Goal: Check status: Check status

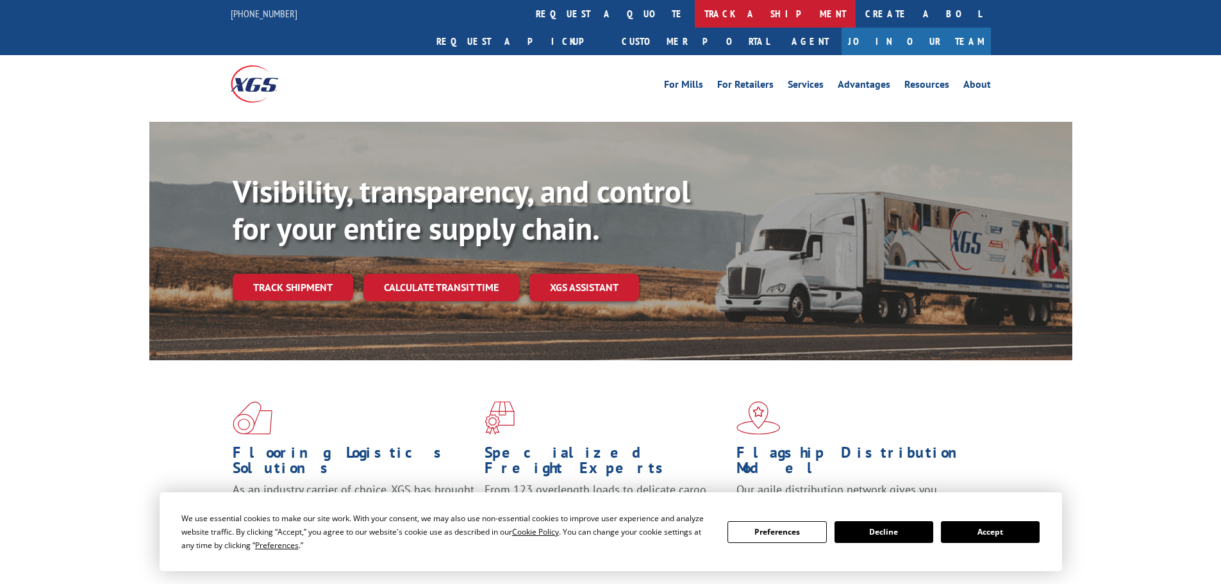
click at [695, 12] on link "track a shipment" at bounding box center [775, 14] width 161 height 28
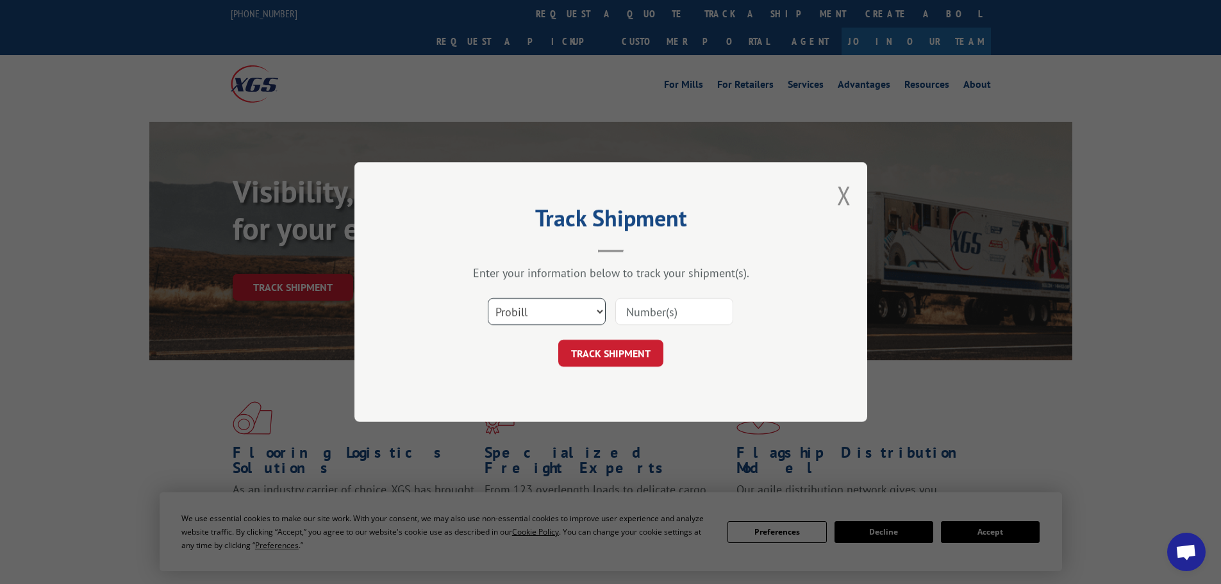
click at [556, 314] on select "Select category... Probill BOL PO" at bounding box center [547, 311] width 118 height 27
select select "bol"
click at [488, 298] on select "Select category... Probill BOL PO" at bounding box center [547, 311] width 118 height 27
click at [673, 310] on input at bounding box center [674, 311] width 118 height 27
paste input "5247821"
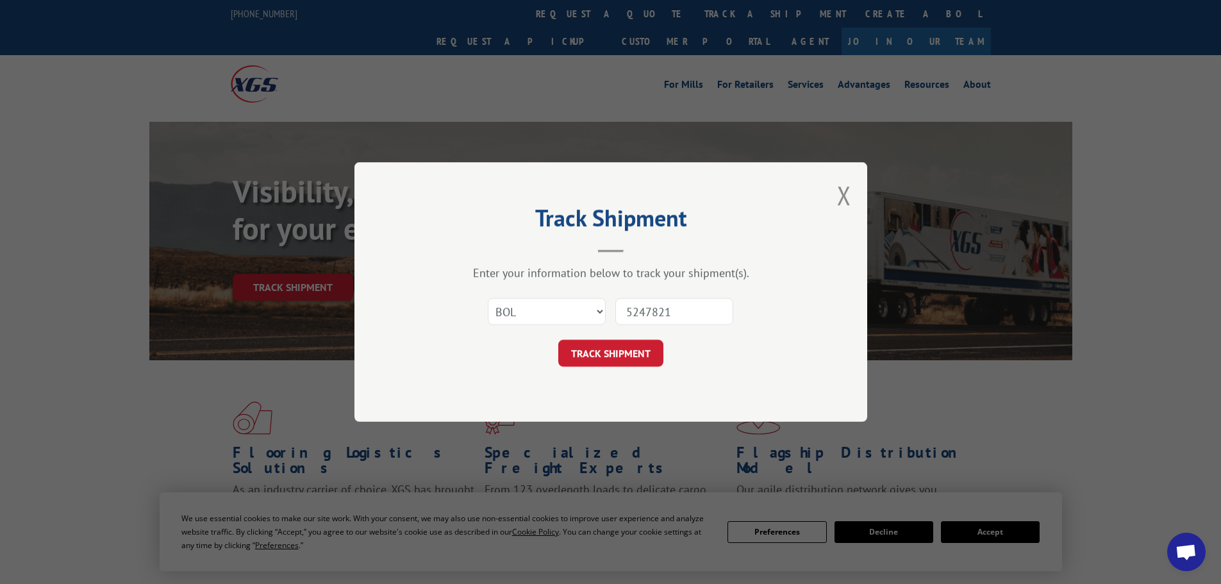
type input "5247821"
click at [651, 352] on button "TRACK SHIPMENT" at bounding box center [610, 353] width 105 height 27
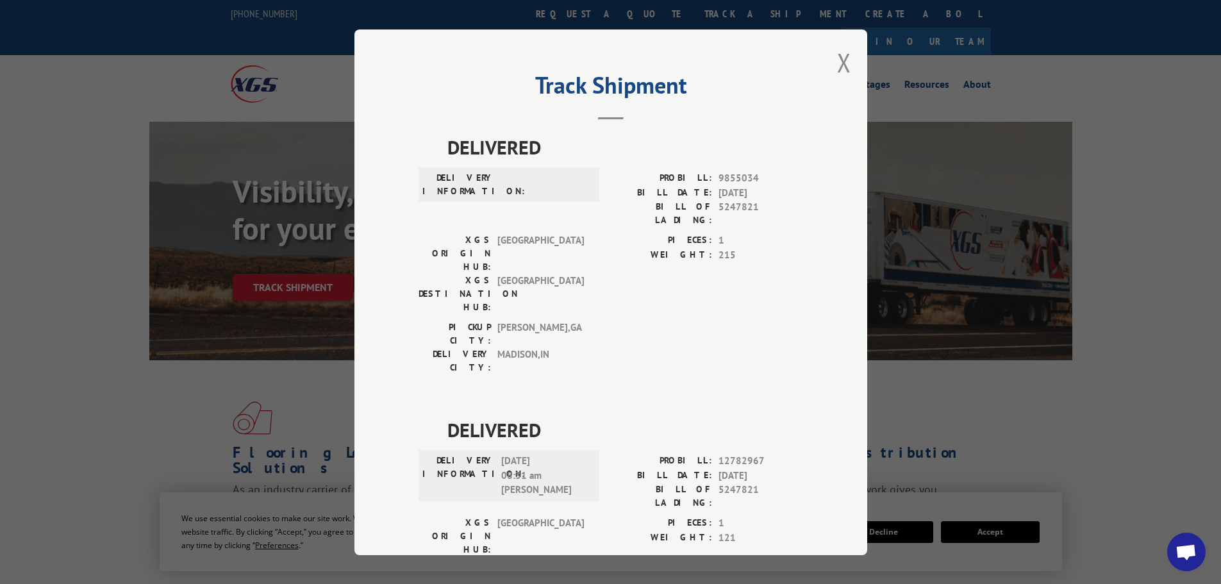
drag, startPoint x: 838, startPoint y: 63, endPoint x: 557, endPoint y: 35, distance: 282.1
click at [827, 61] on div "Track Shipment DELIVERED DELIVERY INFORMATION: PROBILL: 9855034 BILL DATE: [DAT…" at bounding box center [610, 291] width 513 height 525
click at [838, 67] on button "Close modal" at bounding box center [844, 62] width 14 height 34
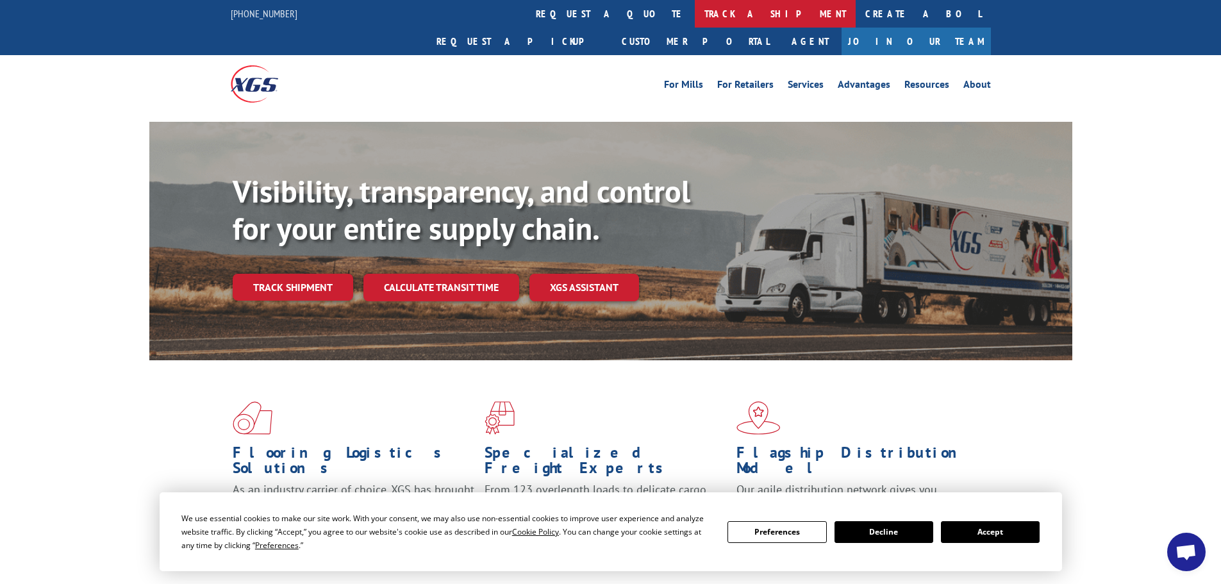
click at [695, 18] on link "track a shipment" at bounding box center [775, 14] width 161 height 28
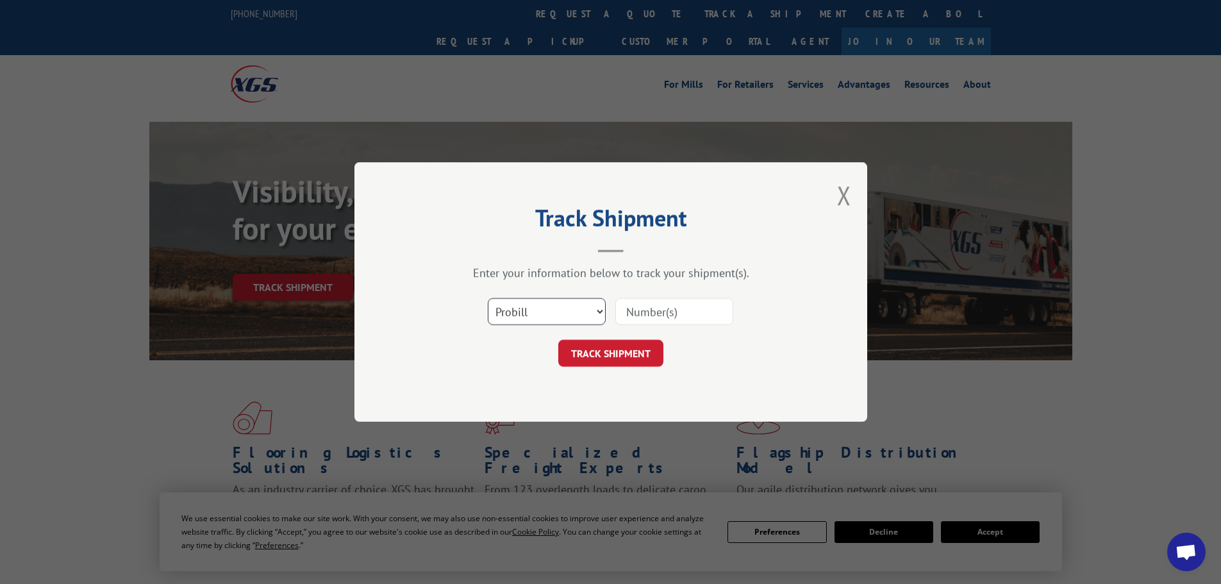
click at [520, 321] on select "Select category... Probill BOL PO" at bounding box center [547, 311] width 118 height 27
select select "bol"
click at [488, 298] on select "Select category... Probill BOL PO" at bounding box center [547, 311] width 118 height 27
click at [692, 314] on input at bounding box center [674, 311] width 118 height 27
paste input "5244291"
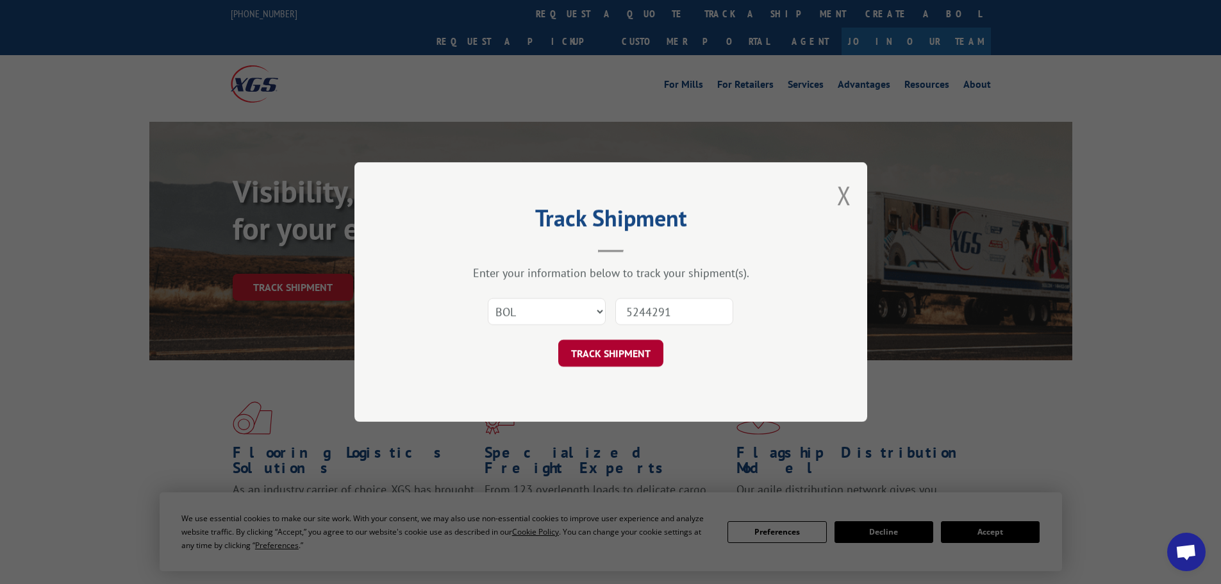
type input "5244291"
click at [600, 362] on button "TRACK SHIPMENT" at bounding box center [610, 353] width 105 height 27
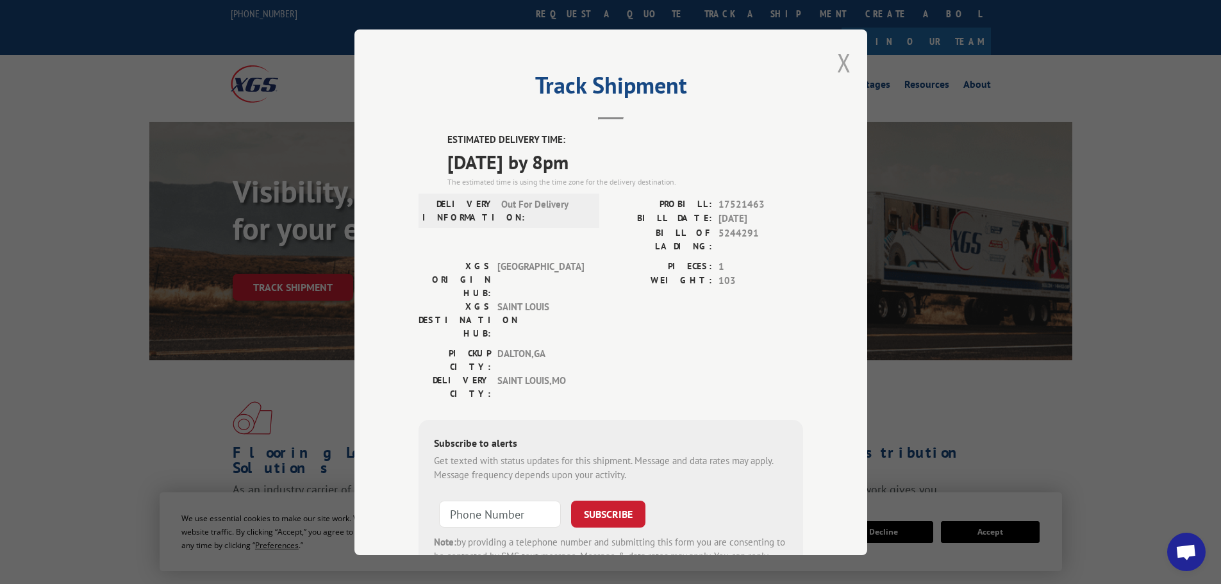
click at [845, 66] on button "Close modal" at bounding box center [844, 62] width 14 height 34
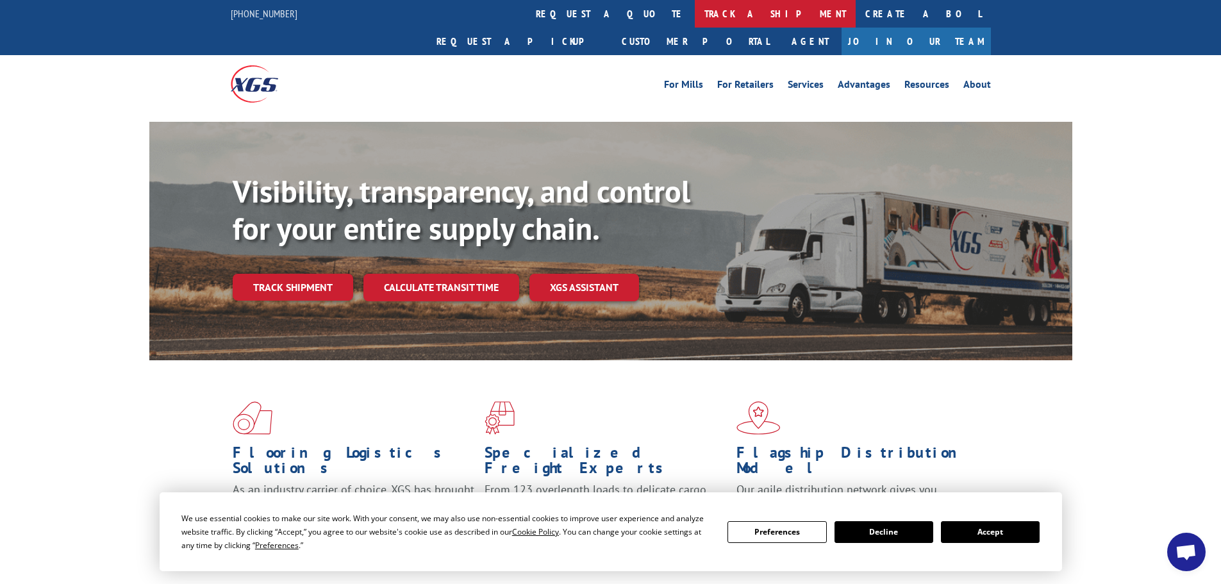
click at [695, 10] on link "track a shipment" at bounding box center [775, 14] width 161 height 28
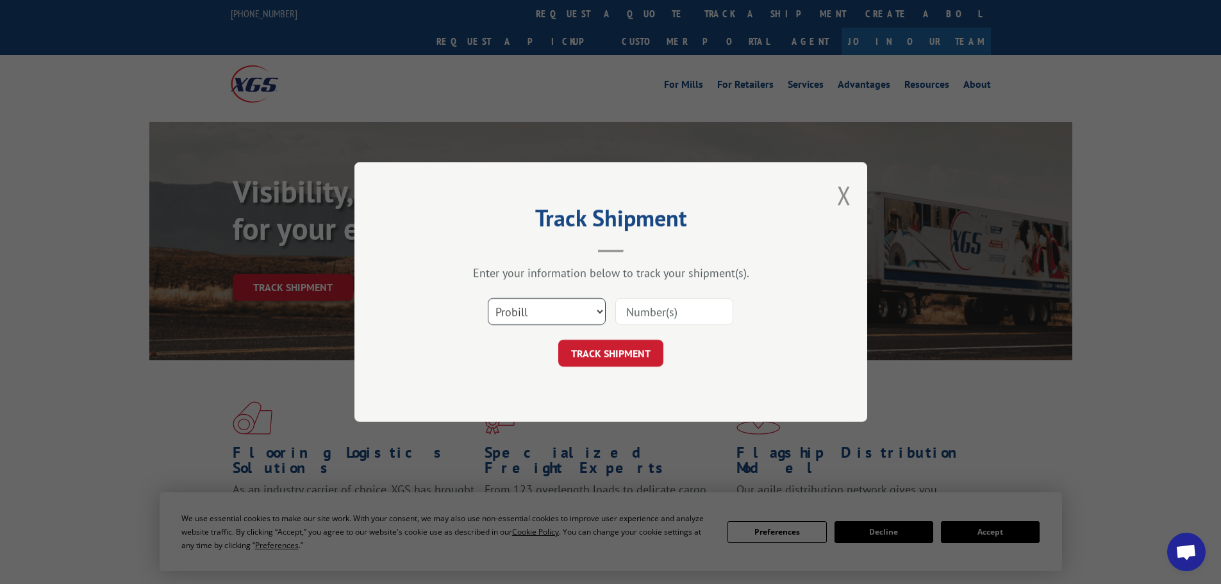
click at [567, 315] on select "Select category... Probill BOL PO" at bounding box center [547, 311] width 118 height 27
select select "bol"
click at [488, 298] on select "Select category... Probill BOL PO" at bounding box center [547, 311] width 118 height 27
click at [696, 312] on input at bounding box center [674, 311] width 118 height 27
paste input "450858"
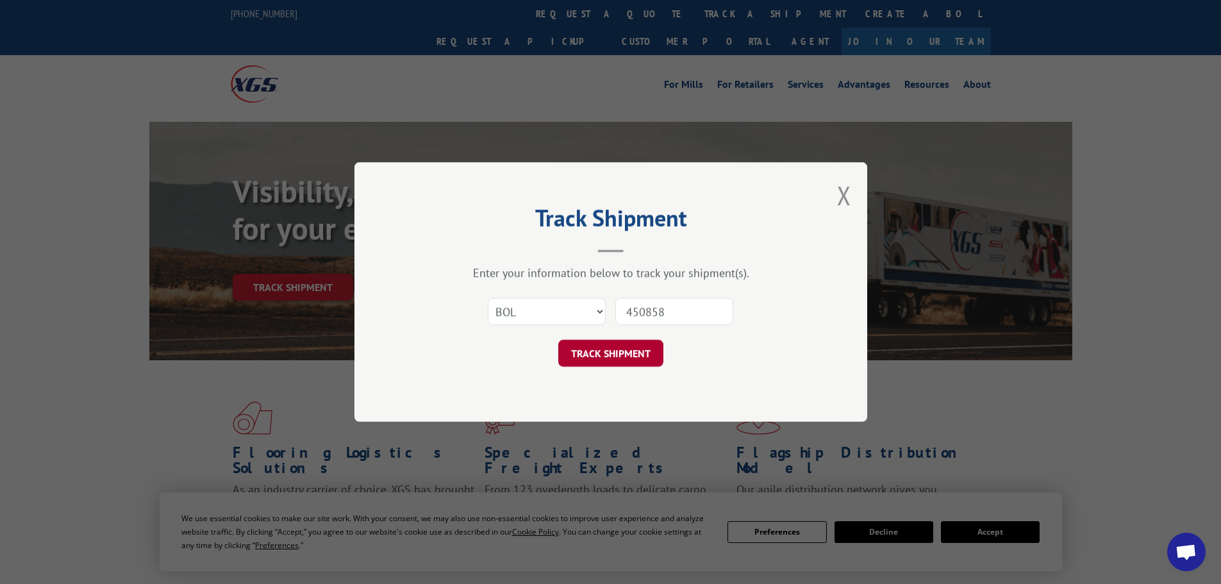
type input "450858"
click at [619, 358] on button "TRACK SHIPMENT" at bounding box center [610, 353] width 105 height 27
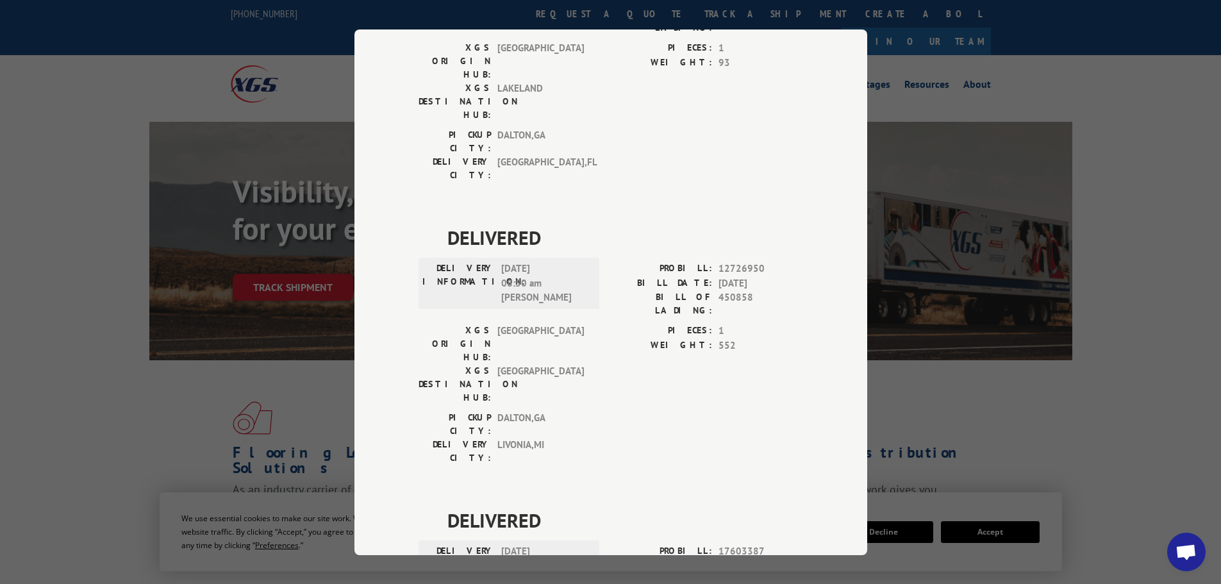
scroll to position [258, 0]
